Goal: Task Accomplishment & Management: Manage account settings

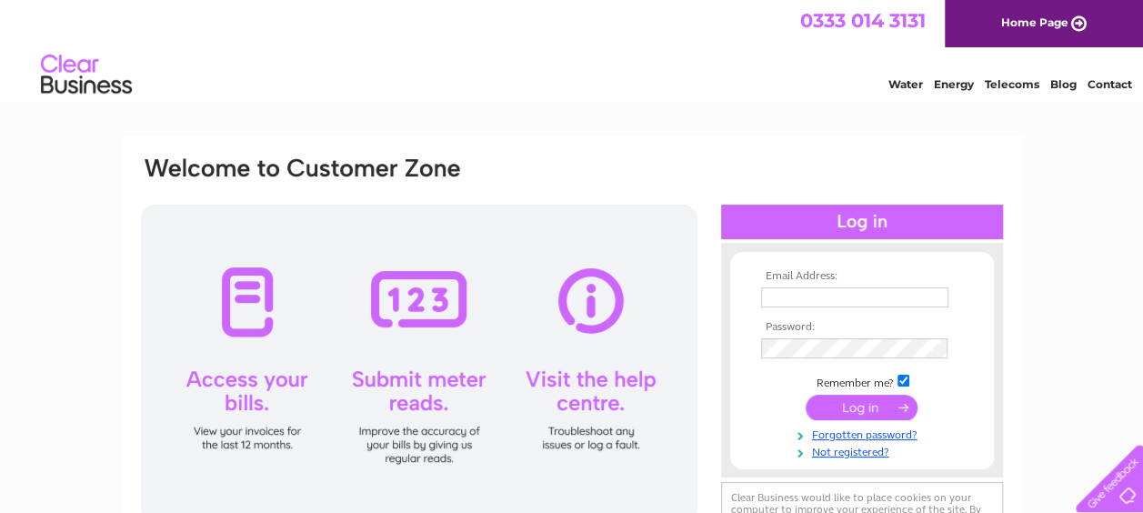
type input "enquiries@pczdesignerwear.co.uk"
click at [866, 407] on input "submit" at bounding box center [862, 407] width 112 height 25
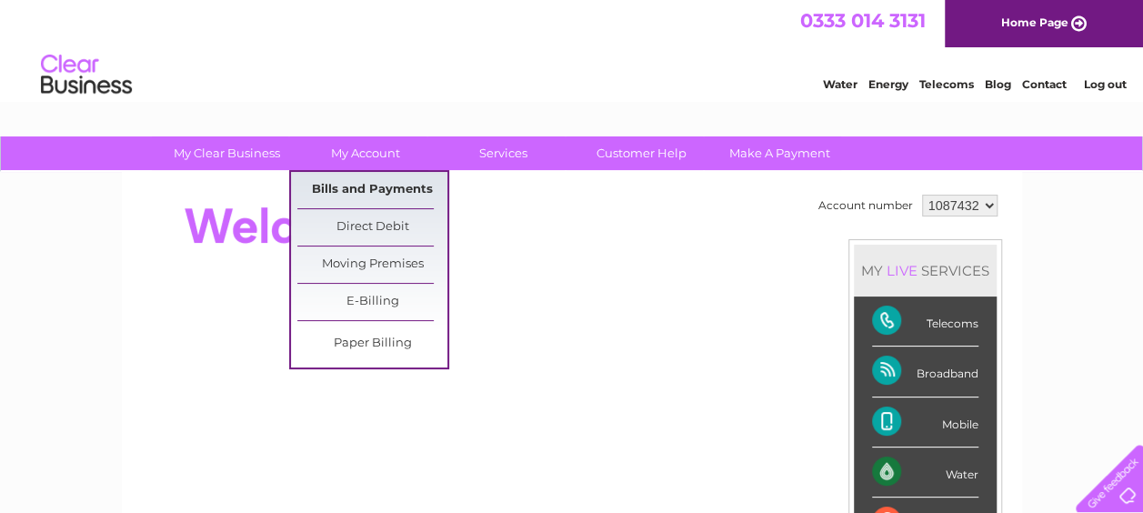
click at [379, 187] on link "Bills and Payments" at bounding box center [372, 190] width 150 height 36
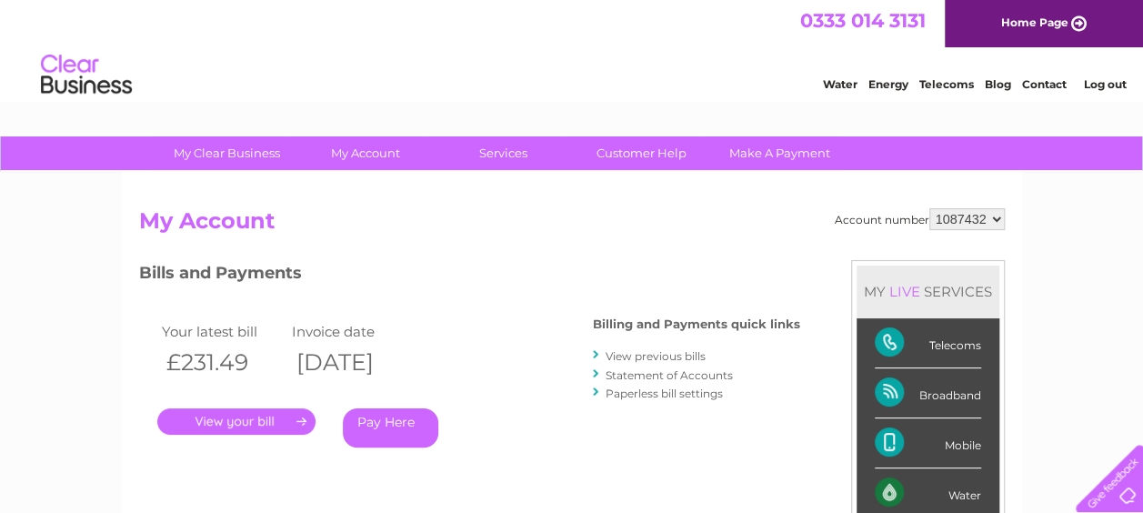
click at [626, 356] on link "View previous bills" at bounding box center [656, 356] width 100 height 14
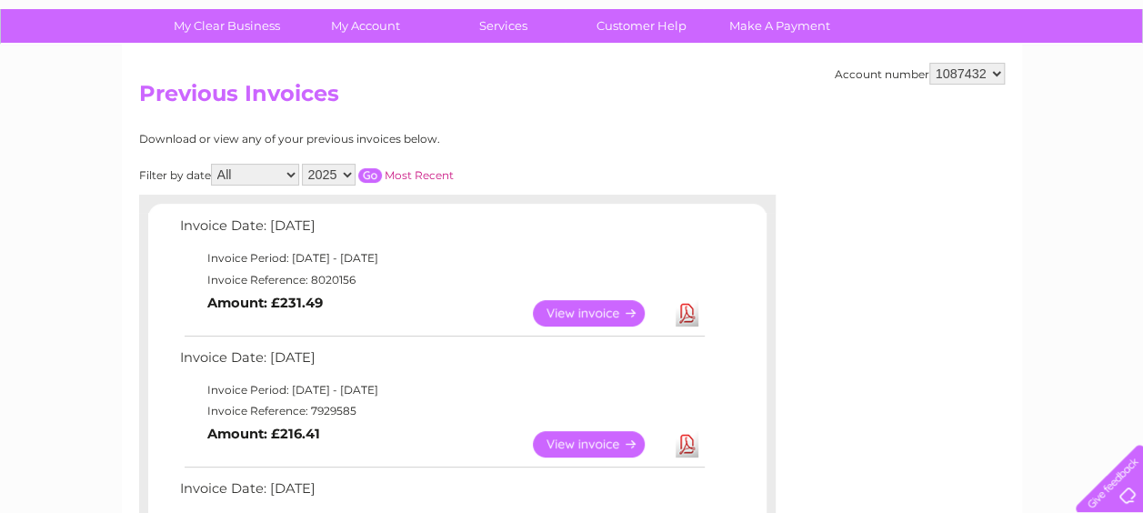
scroll to position [146, 0]
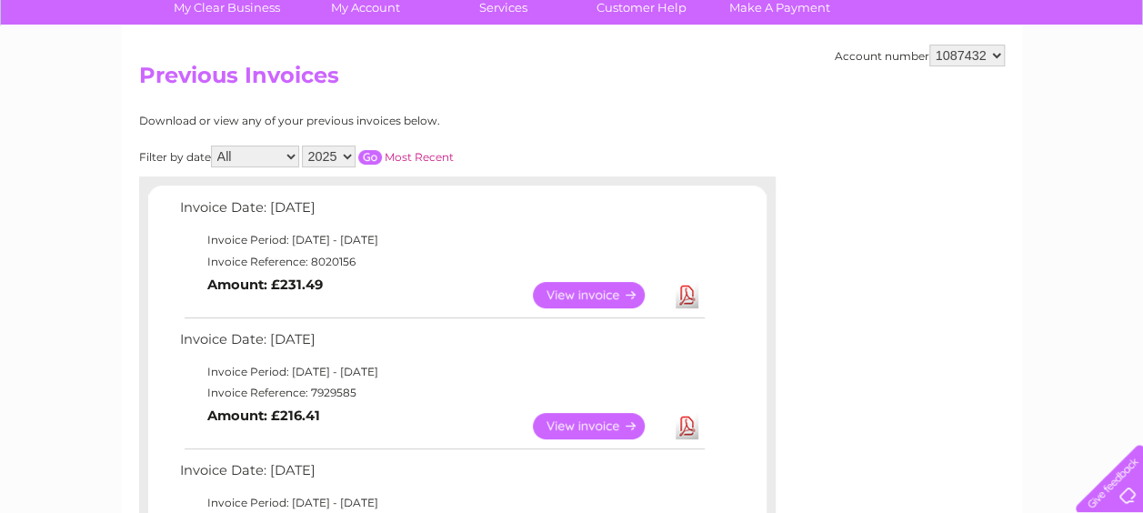
click at [594, 291] on link "View" at bounding box center [600, 295] width 134 height 26
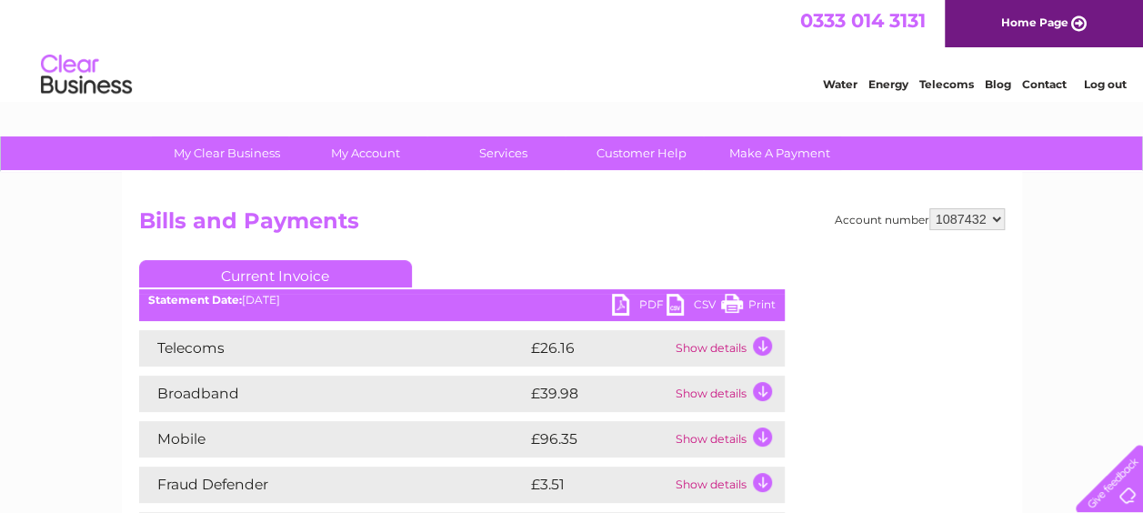
click at [730, 300] on link "Print" at bounding box center [748, 307] width 55 height 26
